Goal: Book appointment/travel/reservation

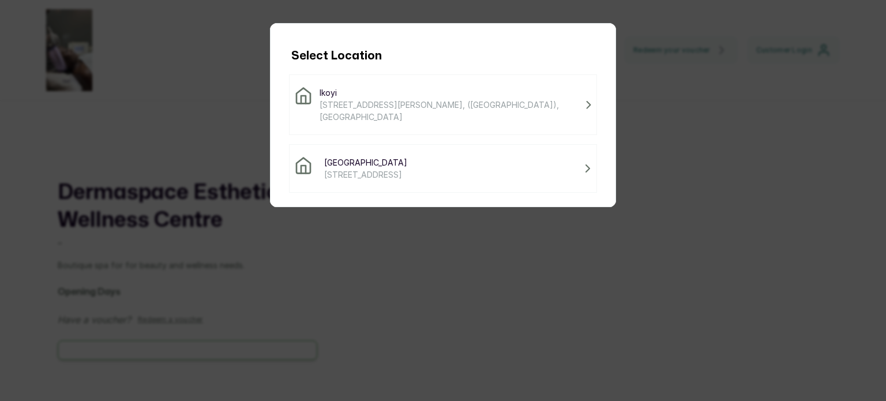
click at [394, 172] on span "[STREET_ADDRESS]" at bounding box center [365, 174] width 83 height 12
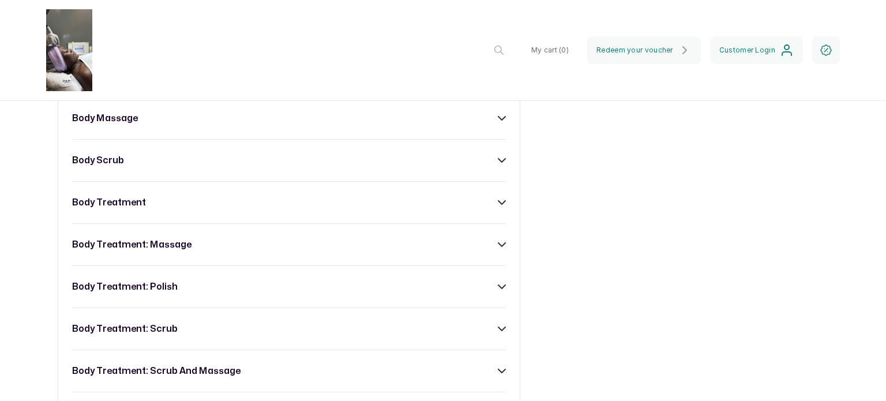
scroll to position [551, 0]
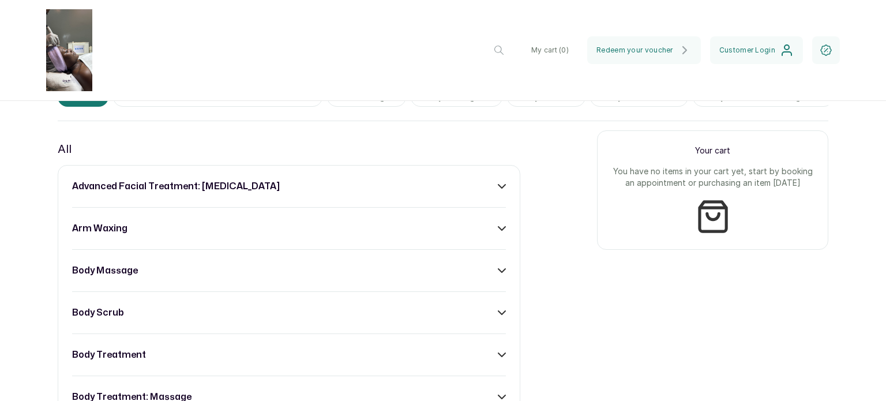
click at [305, 269] on div "body massage" at bounding box center [289, 271] width 434 height 14
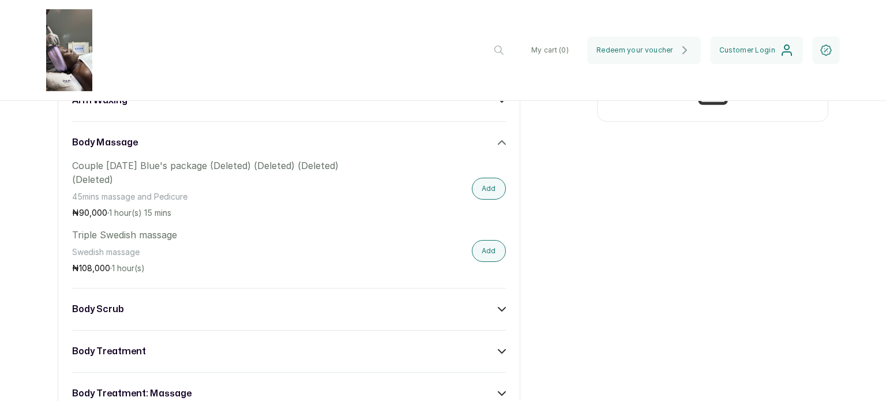
scroll to position [680, 0]
click at [147, 311] on div "body scrub" at bounding box center [289, 309] width 434 height 14
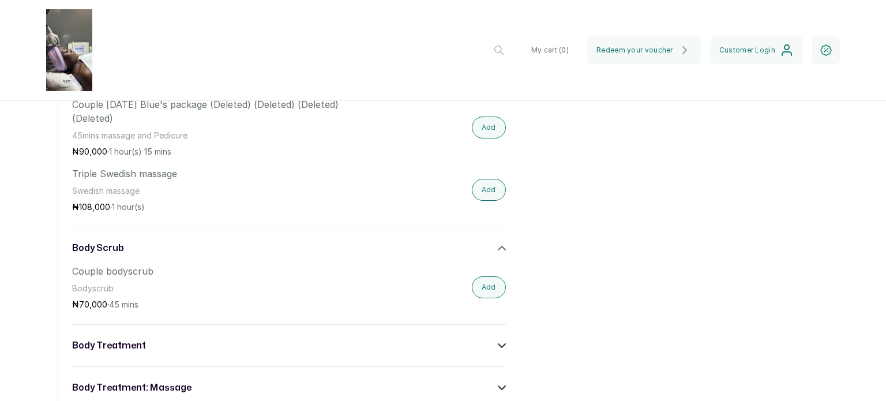
scroll to position [745, 0]
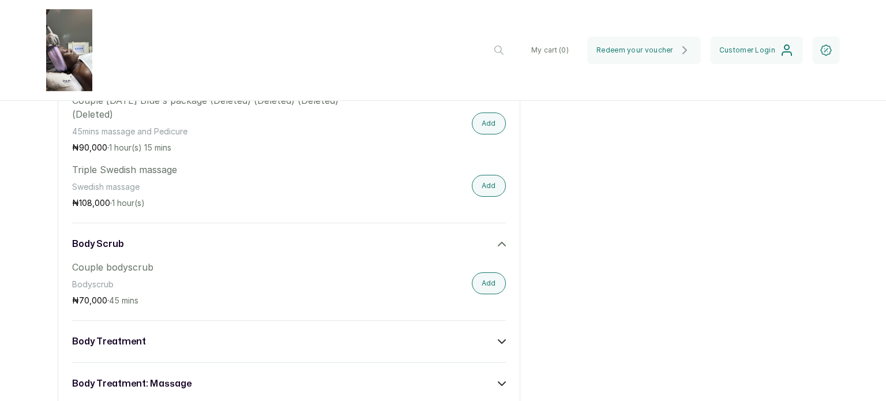
click at [144, 243] on div "body scrub" at bounding box center [289, 244] width 434 height 14
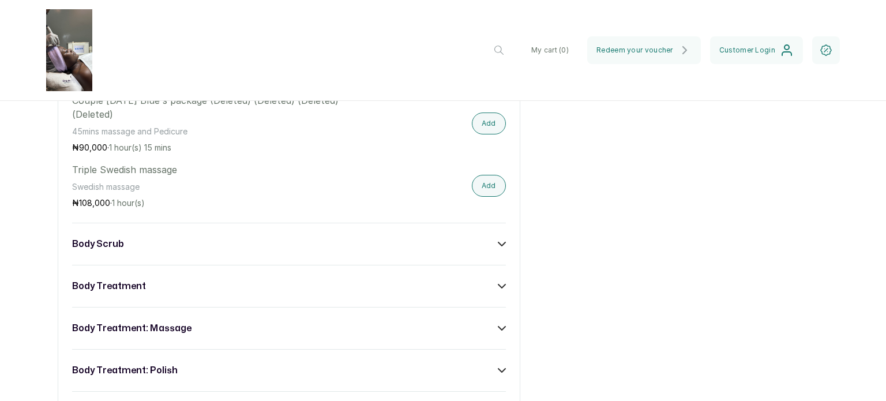
click at [200, 335] on div "body treatment: massage" at bounding box center [289, 328] width 434 height 14
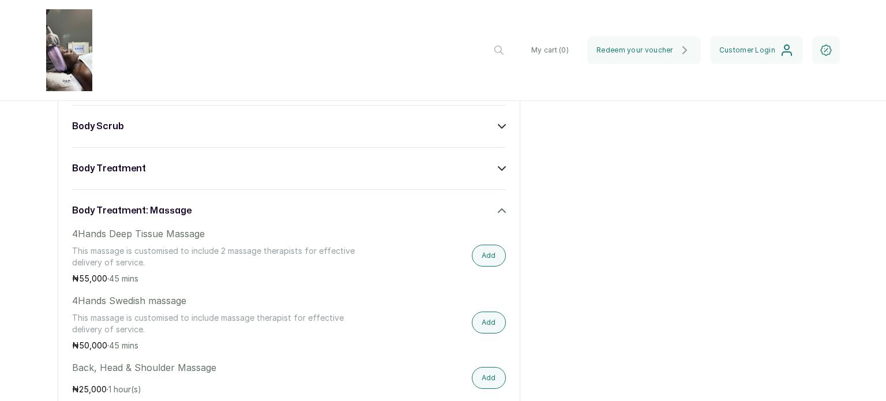
scroll to position [860, 0]
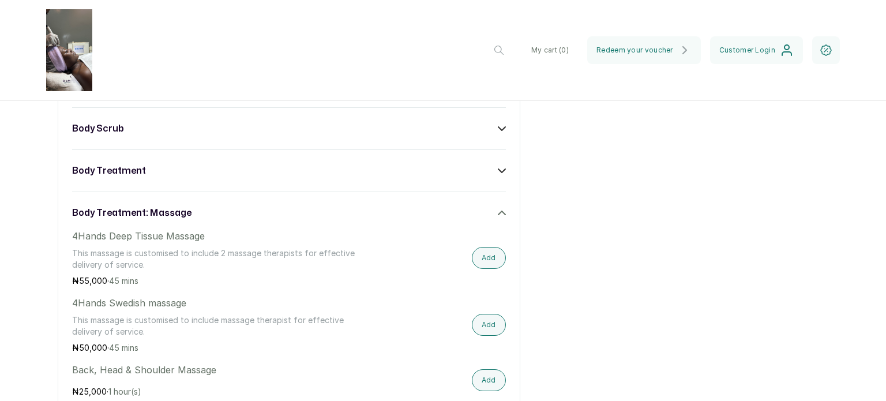
click at [488, 215] on div "body treatment: massage" at bounding box center [289, 213] width 434 height 14
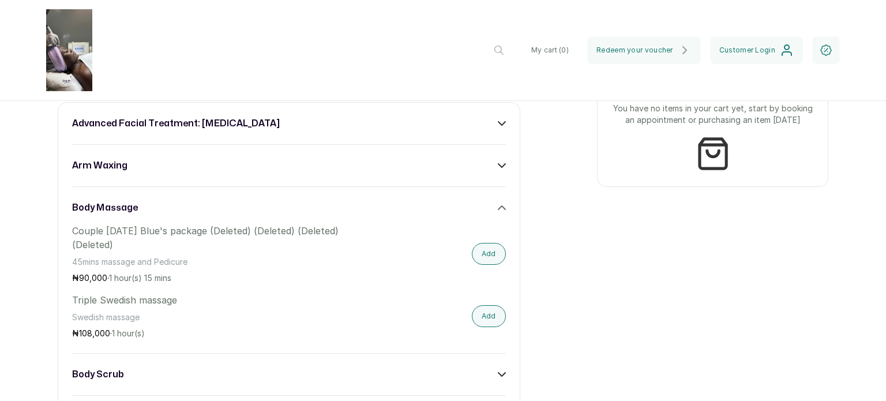
scroll to position [618, 0]
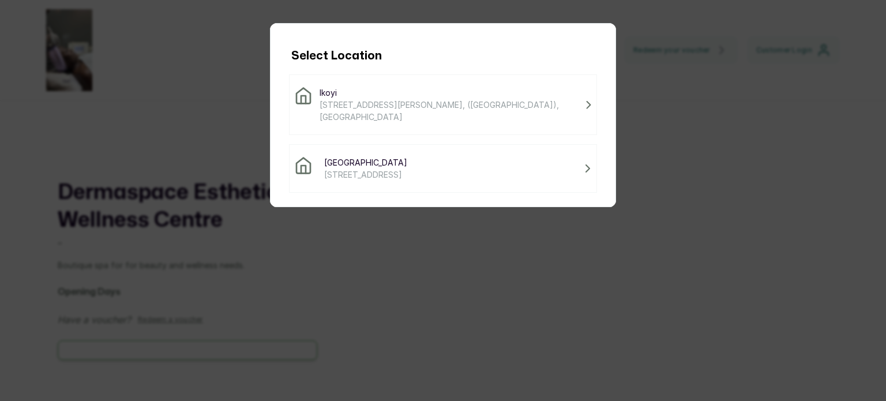
click at [412, 99] on span "[STREET_ADDRESS][PERSON_NAME], ([GEOGRAPHIC_DATA]), [GEOGRAPHIC_DATA]" at bounding box center [449, 111] width 261 height 24
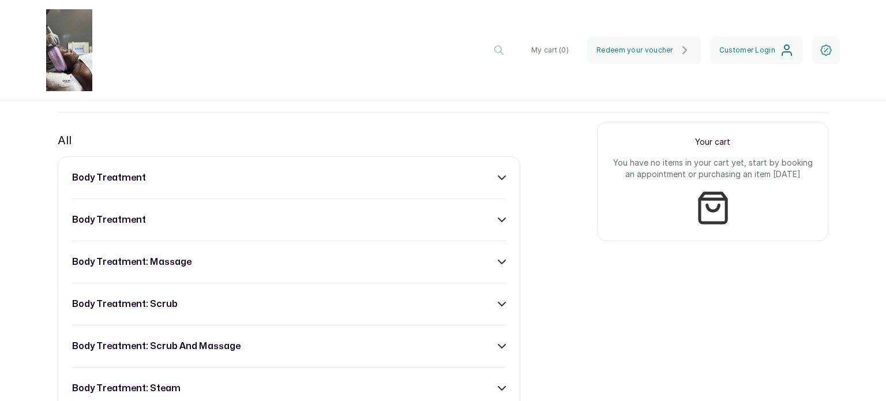
scroll to position [577, 0]
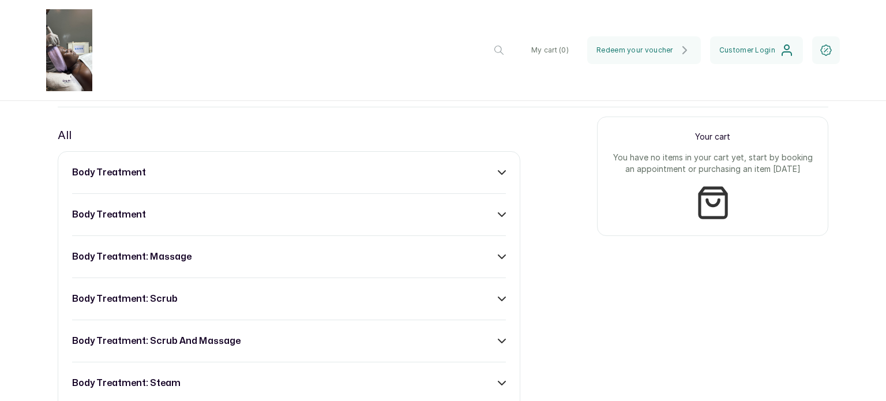
click at [466, 172] on div "body treatment" at bounding box center [289, 173] width 434 height 14
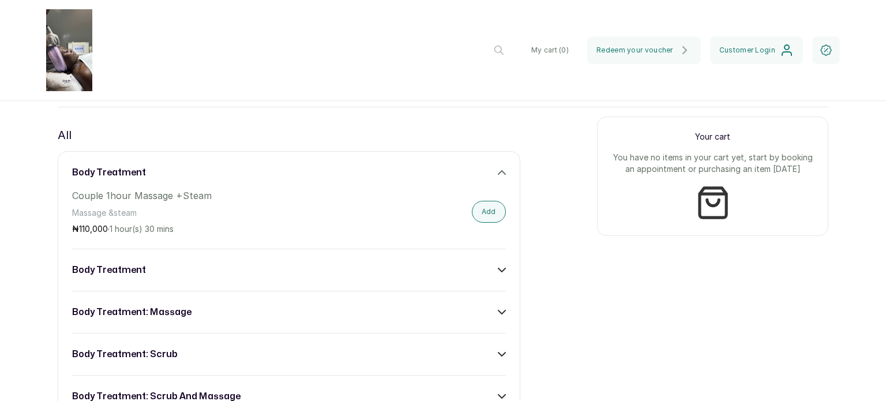
click at [498, 172] on icon at bounding box center [502, 172] width 8 height 8
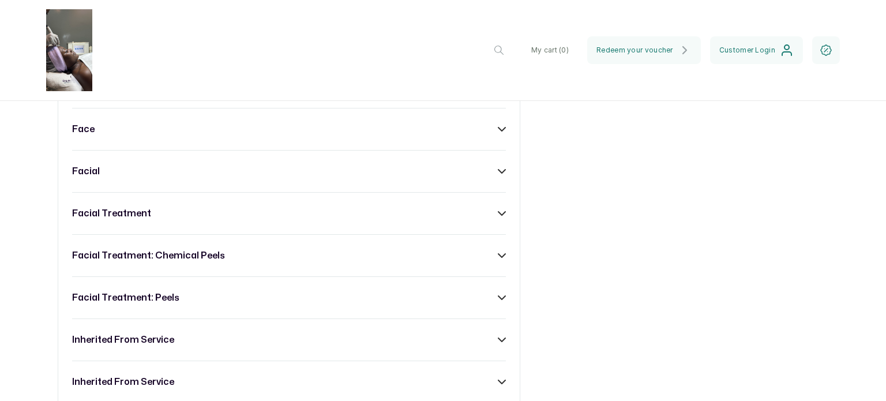
scroll to position [918, 0]
